Goal: Transaction & Acquisition: Purchase product/service

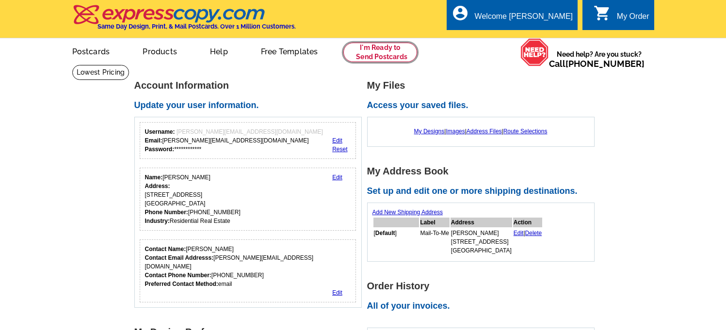
click at [373, 56] on link at bounding box center [381, 52] width 74 height 19
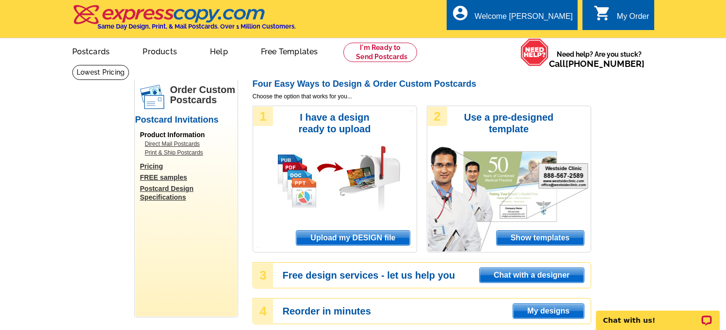
click at [330, 238] on span "Upload my DESIGN file" at bounding box center [352, 238] width 113 height 15
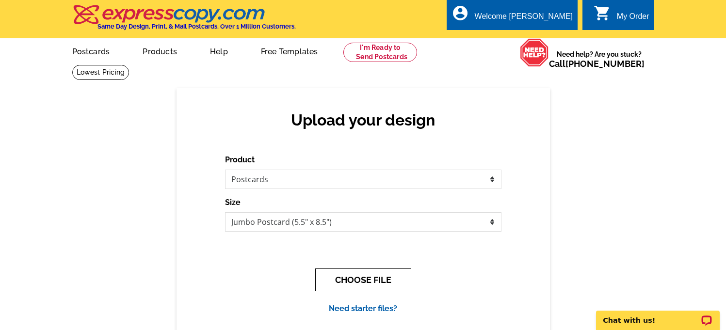
click at [347, 284] on button "CHOOSE FILE" at bounding box center [363, 280] width 96 height 23
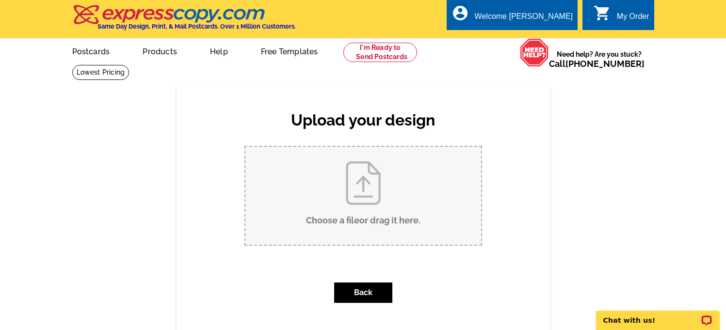
click at [358, 221] on input "Choose a file or drag it here ." at bounding box center [364, 196] width 236 height 98
type input "C:\fakepath\polo club and solds.pdf"
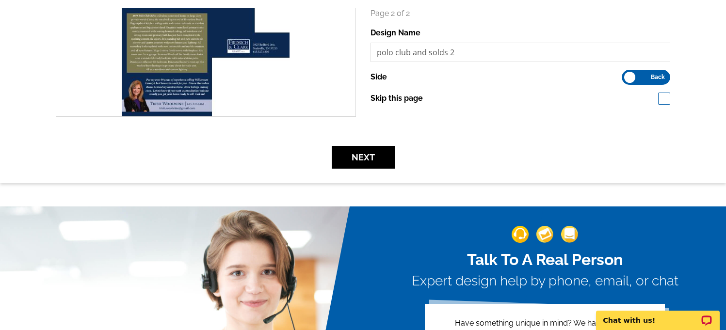
scroll to position [324, 0]
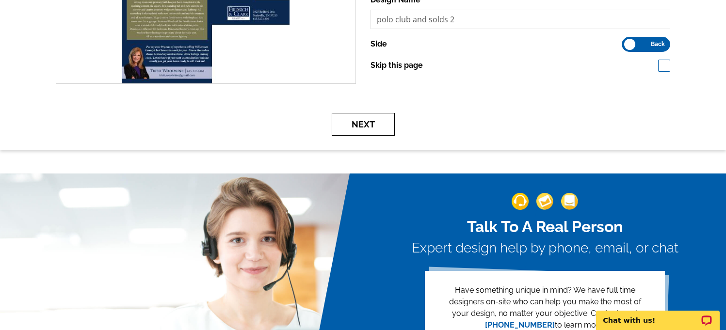
click at [372, 130] on button "Next" at bounding box center [363, 124] width 63 height 23
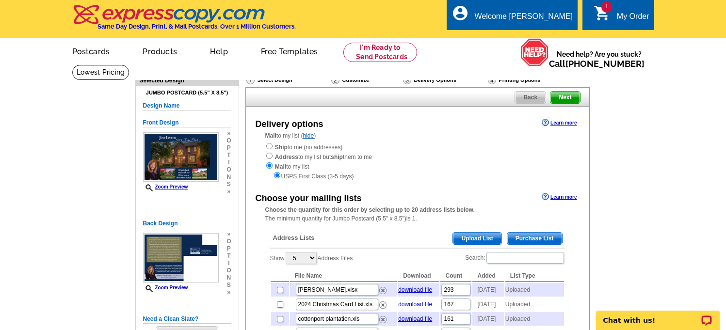
click at [491, 238] on span "Upload List" at bounding box center [477, 239] width 48 height 12
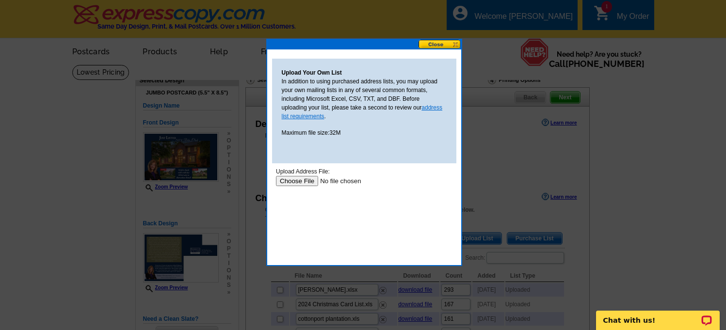
click at [300, 116] on link "address list requirements" at bounding box center [362, 112] width 161 height 16
click at [304, 182] on input "file" at bounding box center [337, 181] width 123 height 10
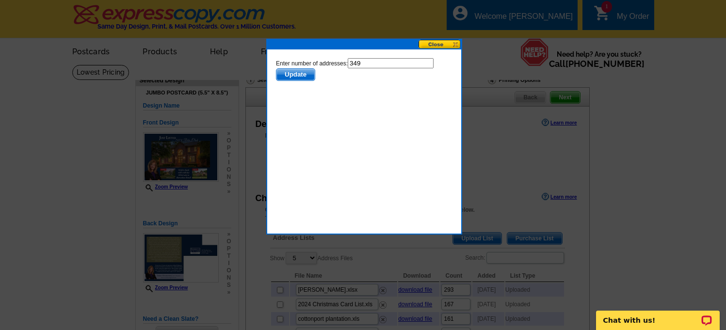
click at [298, 73] on span "Update" at bounding box center [295, 75] width 38 height 12
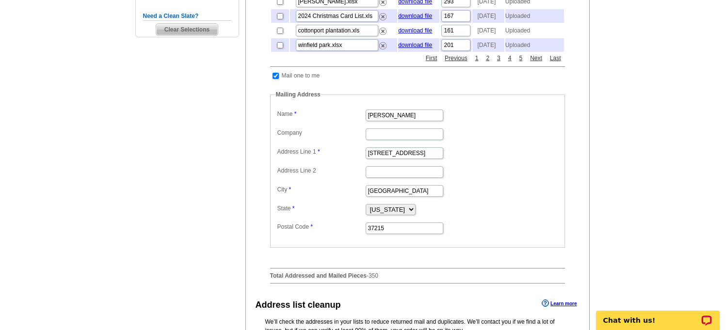
scroll to position [370, 0]
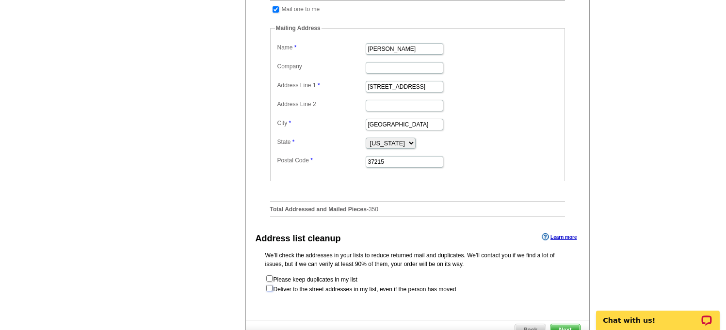
click at [266, 292] on input "checkbox" at bounding box center [269, 288] width 6 height 6
checkbox input "true"
radio input "true"
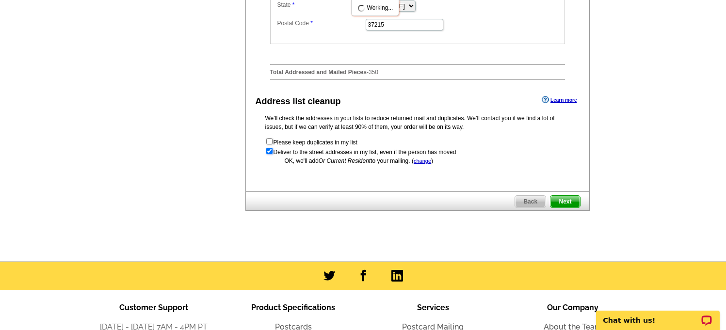
scroll to position [530, 0]
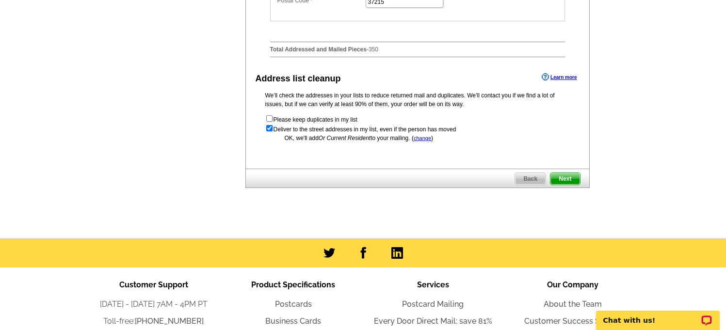
click at [564, 185] on span "Next" at bounding box center [565, 179] width 29 height 12
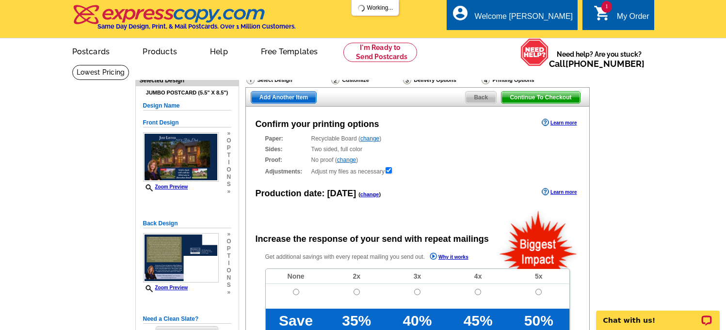
radio input "false"
click at [564, 98] on span "Continue To Checkout" at bounding box center [541, 98] width 78 height 12
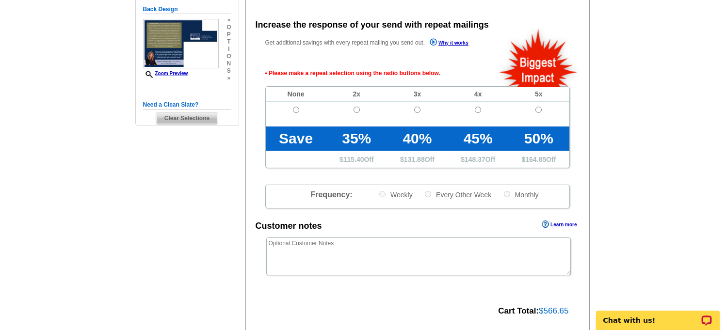
scroll to position [216, 0]
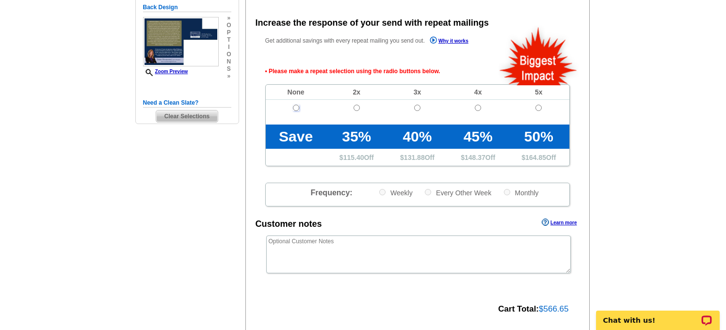
click at [294, 110] on input "radio" at bounding box center [296, 108] width 6 height 6
radio input "true"
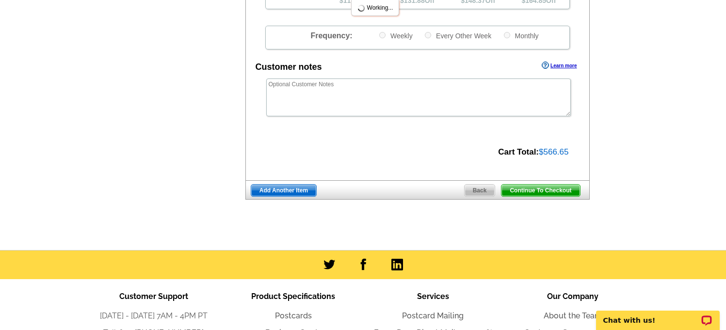
scroll to position [389, 0]
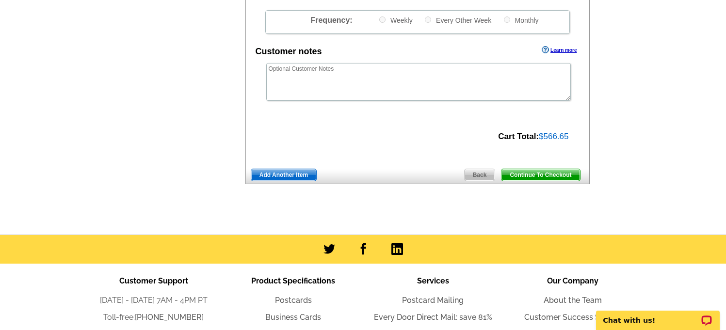
click at [522, 175] on span "Continue To Checkout" at bounding box center [541, 175] width 78 height 12
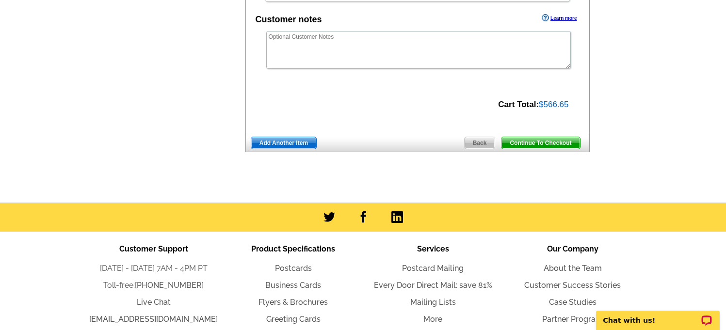
scroll to position [357, 0]
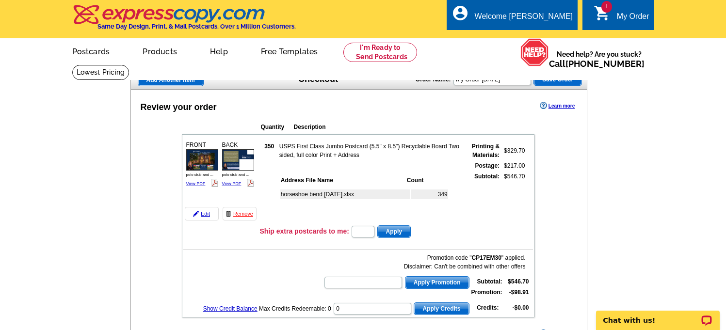
click at [451, 280] on span "Apply Promotion" at bounding box center [438, 283] width 64 height 12
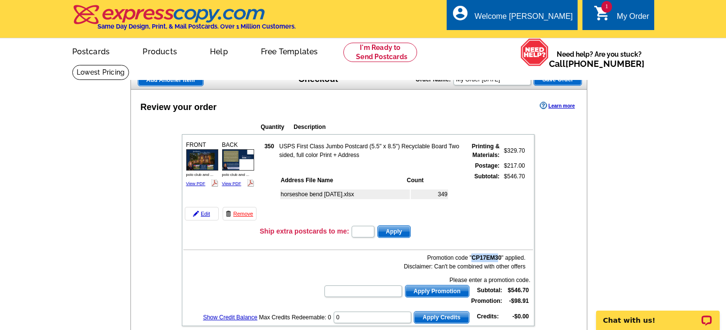
drag, startPoint x: 499, startPoint y: 257, endPoint x: 473, endPoint y: 261, distance: 26.0
click at [473, 261] on b "CP17EM30" at bounding box center [487, 258] width 30 height 7
copy b "CP17EM3"
click at [390, 286] on input "text" at bounding box center [364, 292] width 78 height 12
paste input "CP17EM3"
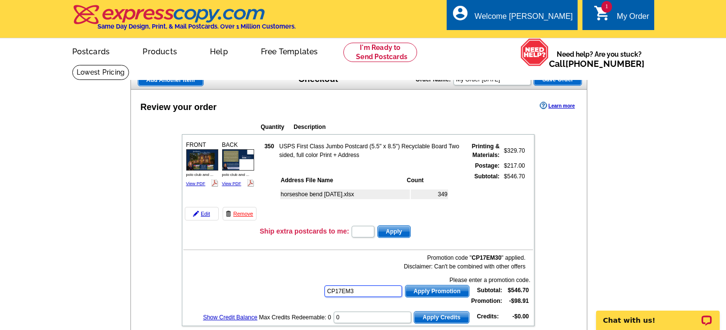
type input "CP17EM3"
click at [420, 291] on span "Apply Promotion" at bounding box center [438, 292] width 64 height 12
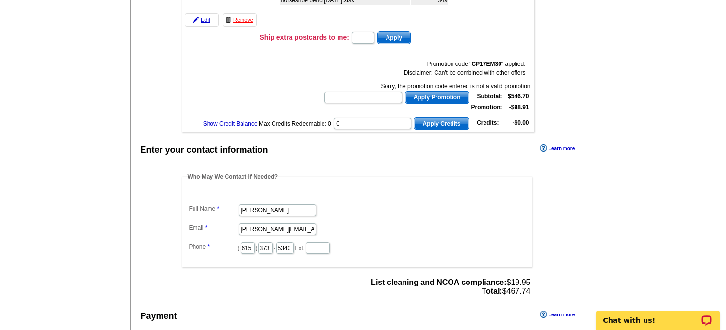
scroll to position [207, 0]
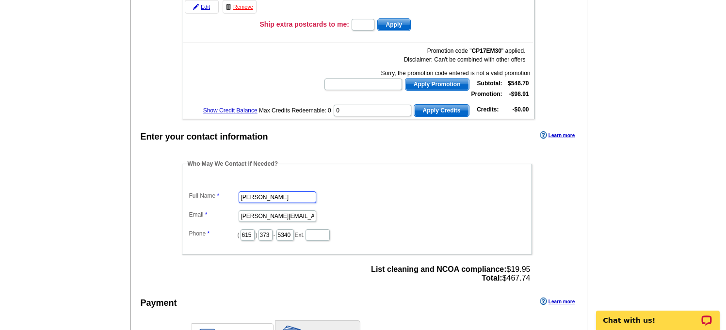
drag, startPoint x: 291, startPoint y: 197, endPoint x: 283, endPoint y: 197, distance: 7.3
click at [283, 197] on input "Emmons Woolwine" at bounding box center [278, 198] width 78 height 12
drag, startPoint x: 257, startPoint y: 196, endPoint x: 221, endPoint y: 198, distance: 35.5
click at [221, 198] on dl "Full Name Emmons Woolwine Email woolwine@comcast.net Phone ( 615 ) 373 - 5340 E…" at bounding box center [357, 210] width 341 height 66
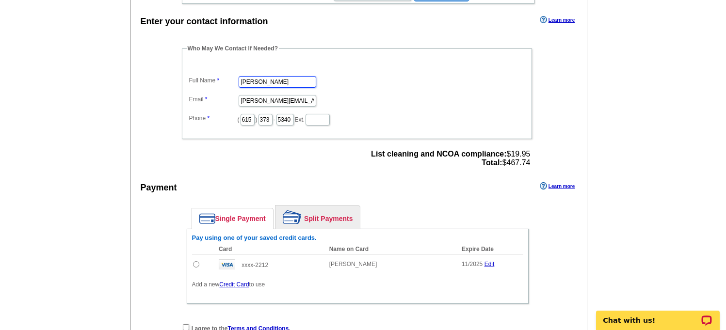
scroll to position [345, 0]
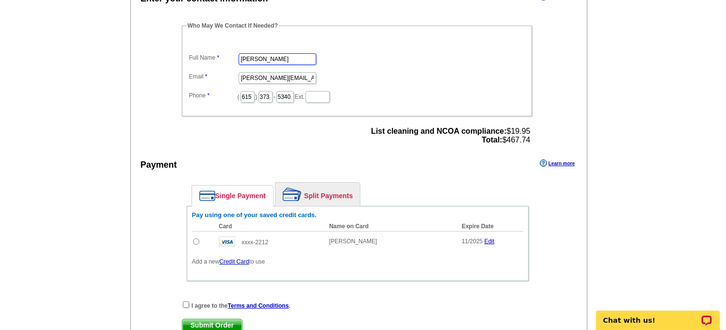
type input "Trish Woolwine"
click at [195, 241] on input "radio" at bounding box center [196, 242] width 6 height 6
radio input "true"
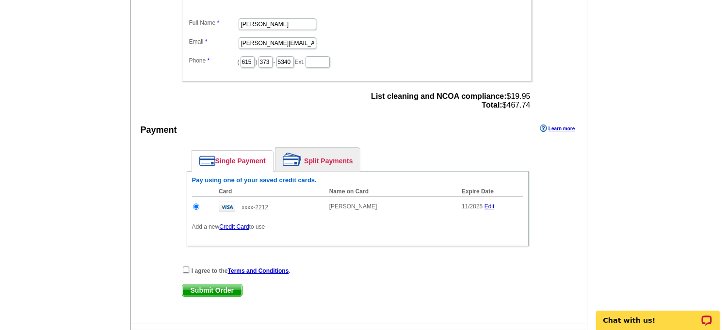
scroll to position [387, 0]
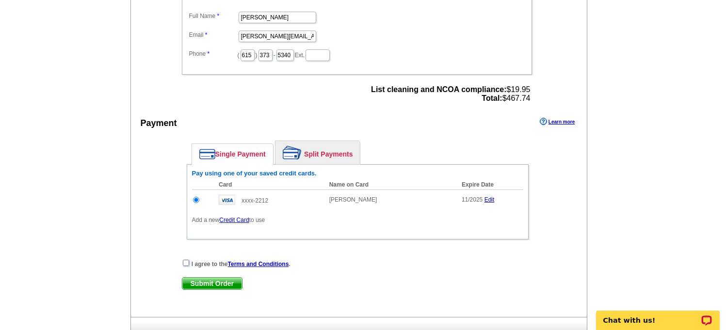
click at [185, 262] on input "checkbox" at bounding box center [186, 263] width 6 height 6
checkbox input "true"
click at [204, 284] on span "Submit Order" at bounding box center [212, 284] width 60 height 12
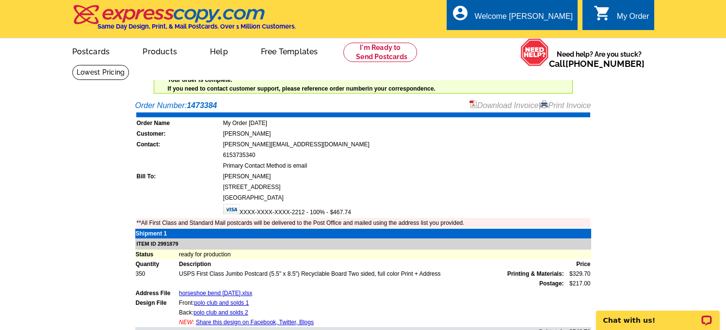
click at [512, 105] on link "Download Invoice" at bounding box center [504, 105] width 69 height 8
